Goal: Transaction & Acquisition: Purchase product/service

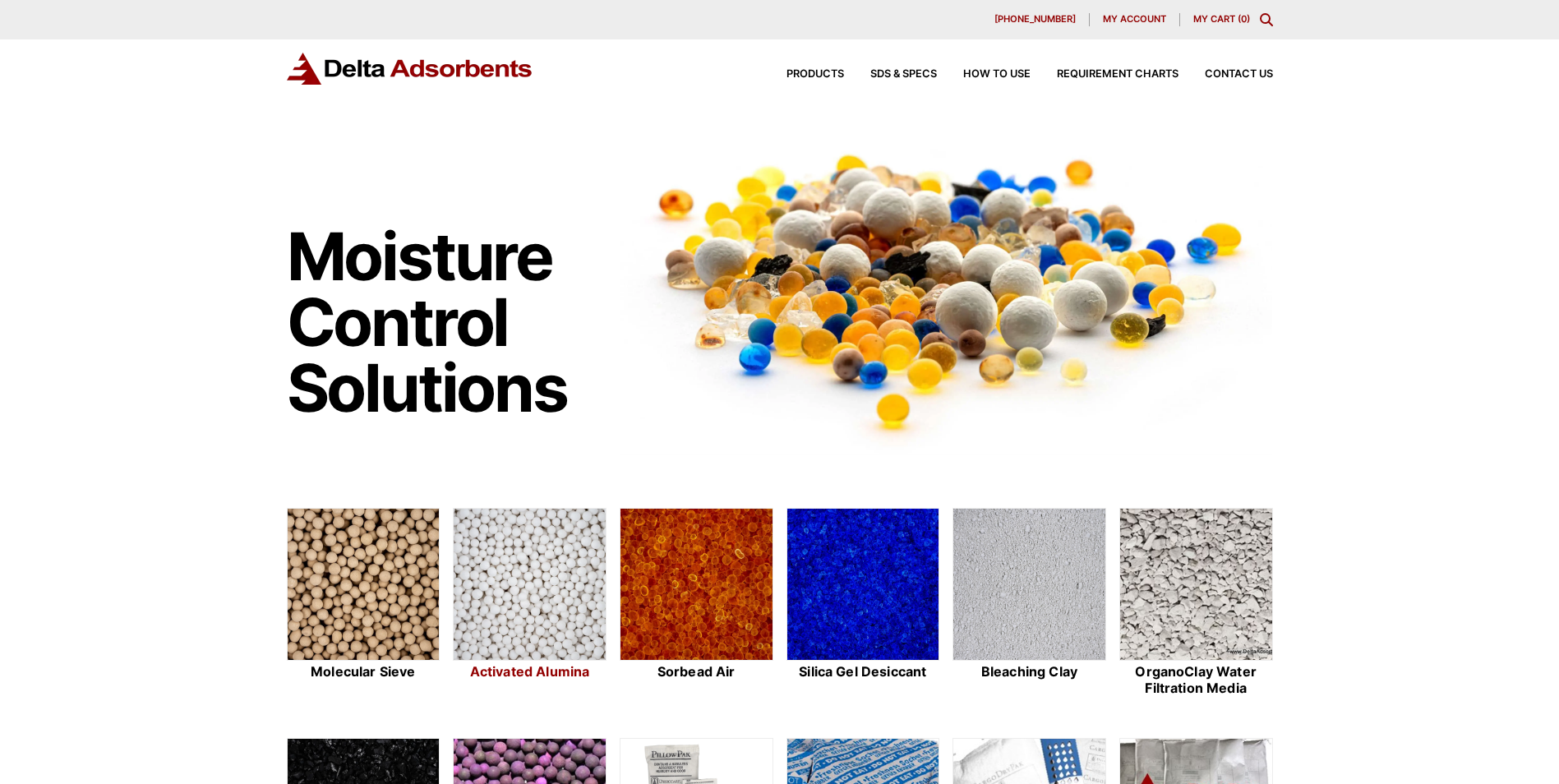
click at [566, 586] on img at bounding box center [530, 585] width 152 height 153
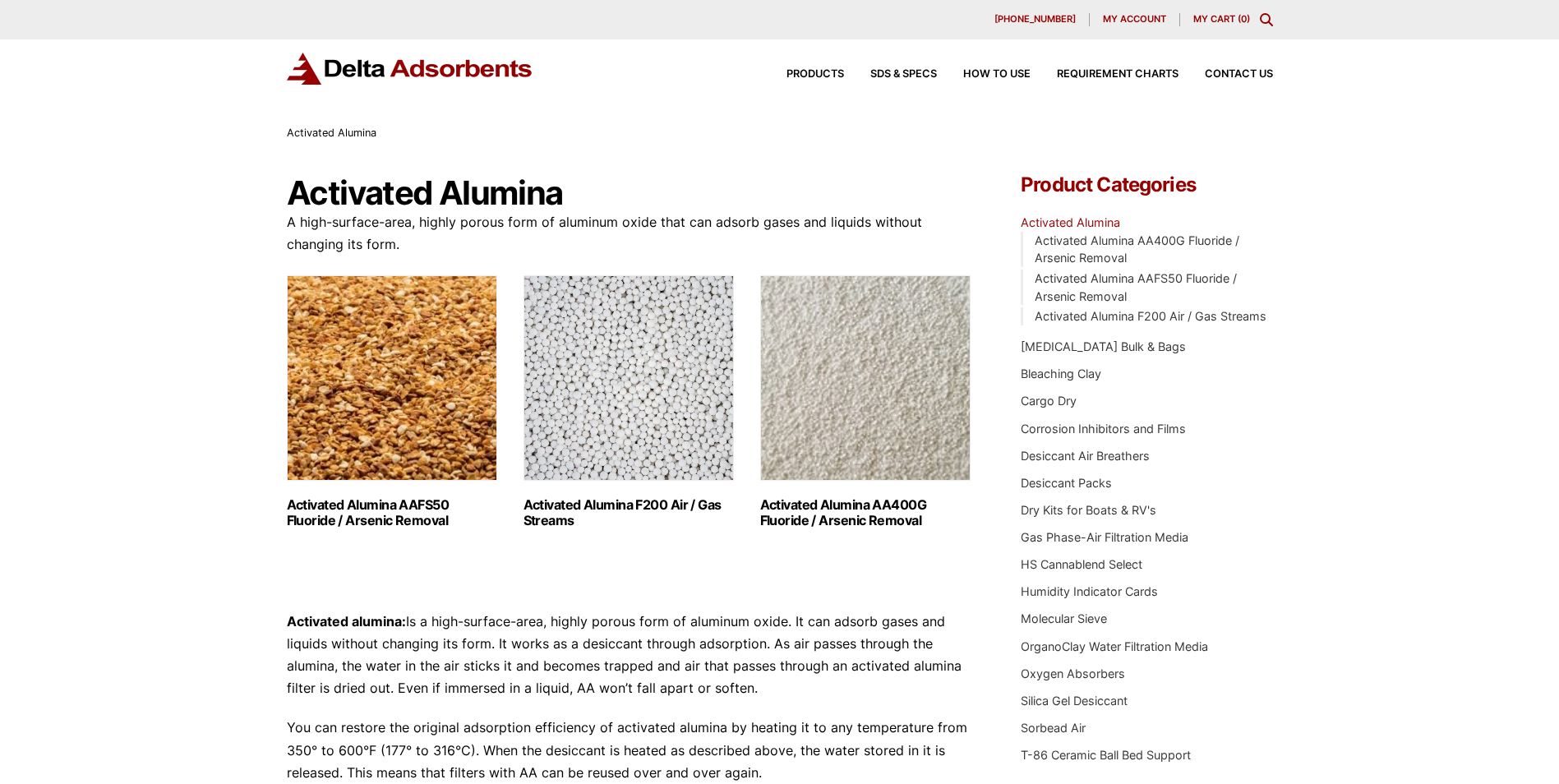
click at [585, 378] on img "Visit product category Activated Alumina F200 Air / Gas Streams" at bounding box center [628, 378] width 210 height 206
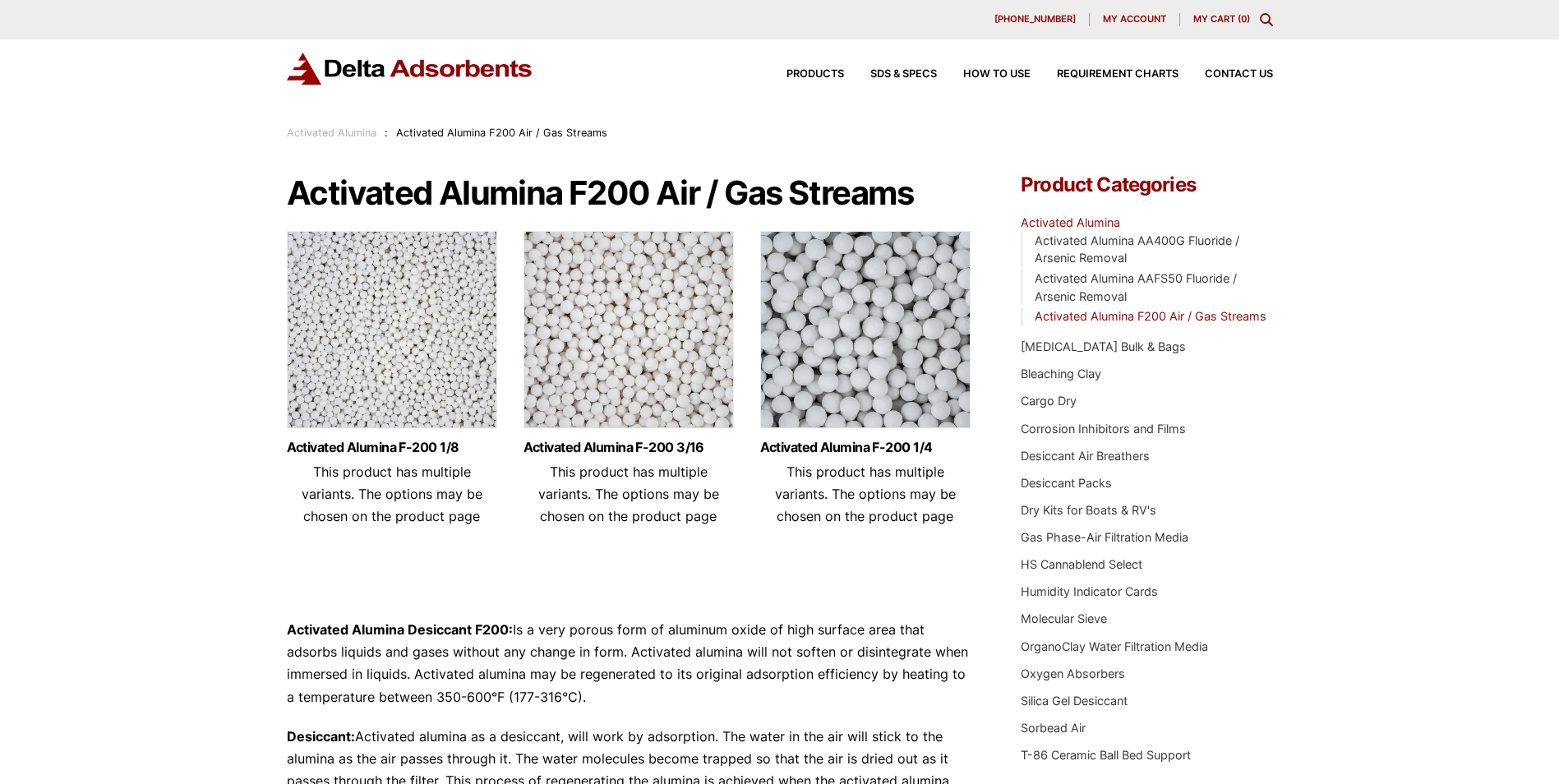
click at [405, 375] on img at bounding box center [392, 334] width 210 height 206
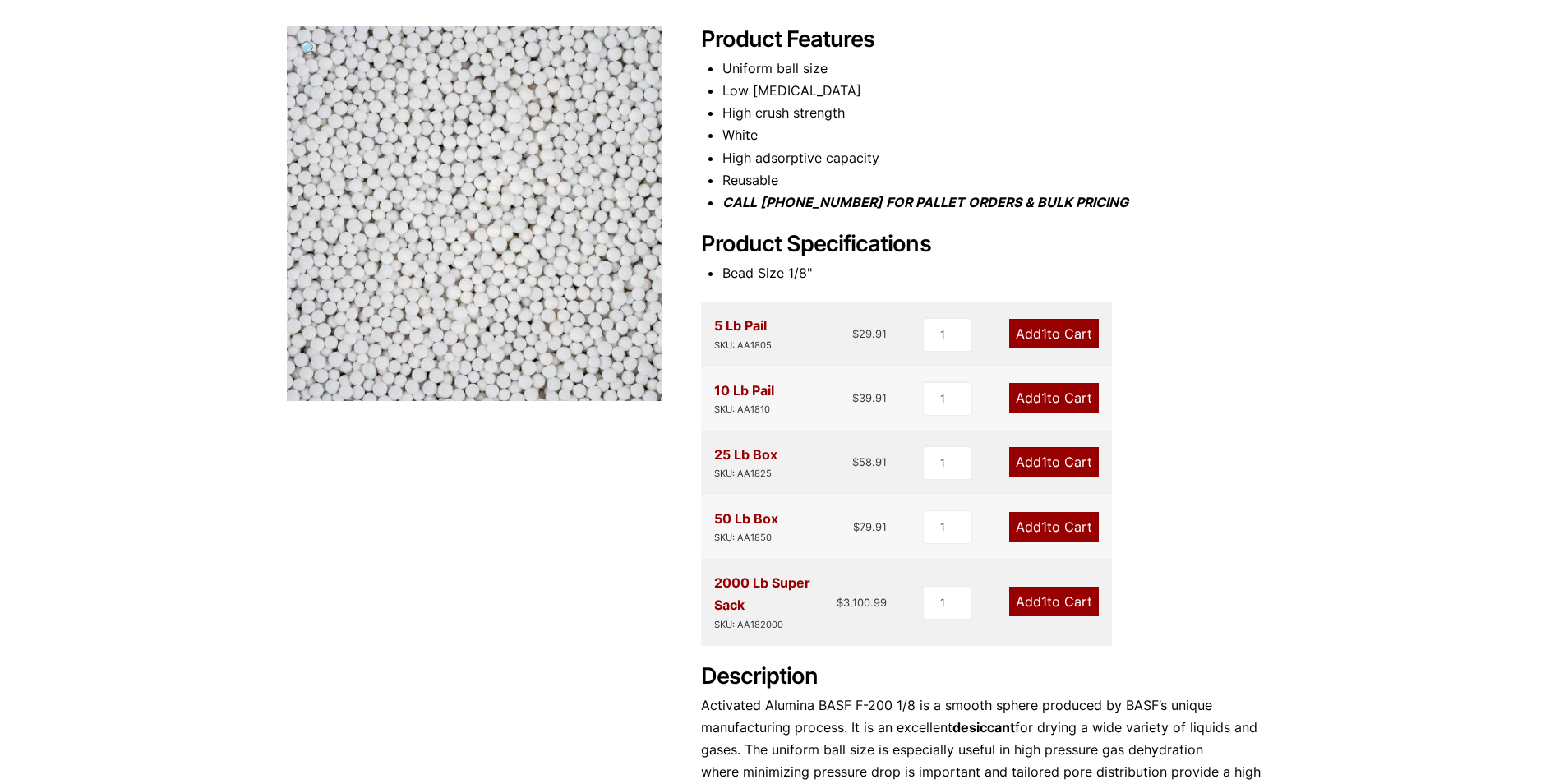
scroll to position [329, 0]
